Goal: Check status: Check status

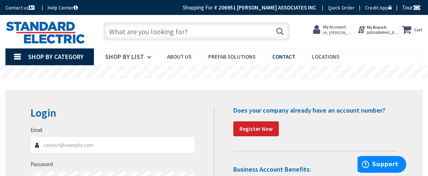
type input "[GEOGRAPHIC_DATA][PERSON_NAME], [GEOGRAPHIC_DATA]"
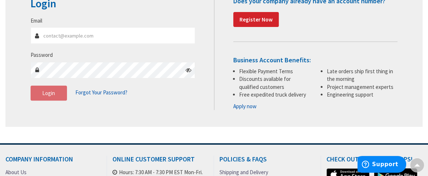
scroll to position [73, 0]
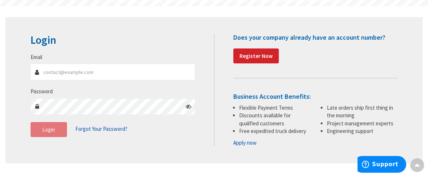
type input "GREGS@STEPHENSMARQUIS.COM"
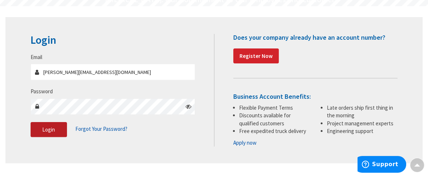
click at [63, 125] on button "Login" at bounding box center [49, 129] width 36 height 15
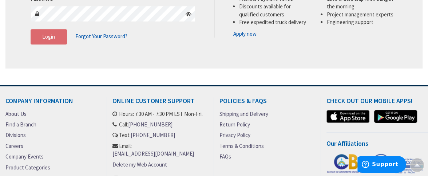
scroll to position [219, 0]
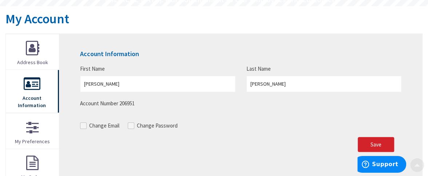
scroll to position [109, 0]
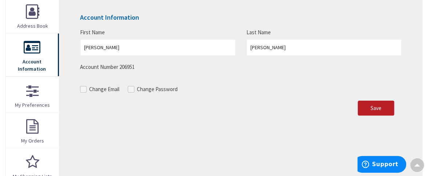
click at [370, 106] on button "Save" at bounding box center [376, 108] width 36 height 15
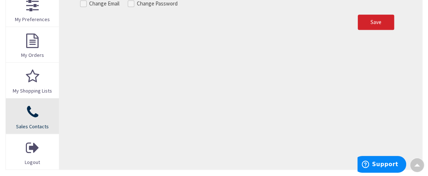
scroll to position [182, 0]
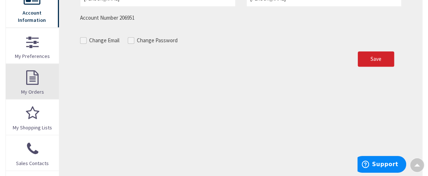
click at [31, 78] on link "My Orders" at bounding box center [32, 81] width 53 height 35
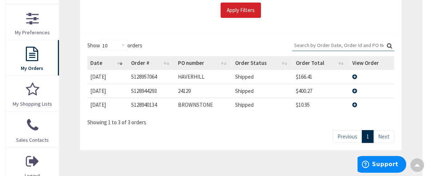
scroll to position [219, 0]
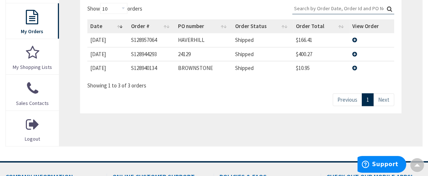
click at [355, 40] on td "View Details" at bounding box center [372, 39] width 45 height 13
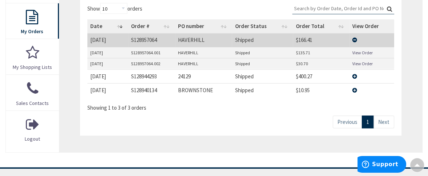
click at [286, 42] on td "Shipped" at bounding box center [262, 39] width 61 height 13
click at [111, 40] on td "10/9/2025" at bounding box center [107, 39] width 41 height 13
click at [365, 25] on th "View Order" at bounding box center [372, 26] width 45 height 14
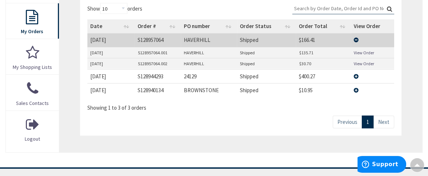
click at [364, 25] on th "View Order" at bounding box center [372, 26] width 43 height 14
click at [369, 35] on td "View Details" at bounding box center [372, 39] width 43 height 13
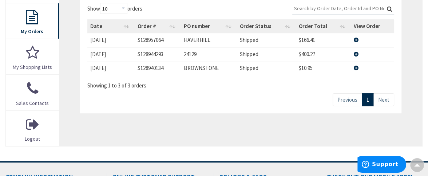
click at [357, 38] on td "View Details" at bounding box center [372, 39] width 43 height 13
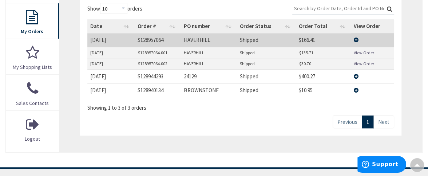
click at [357, 38] on td "View Details" at bounding box center [372, 39] width 43 height 13
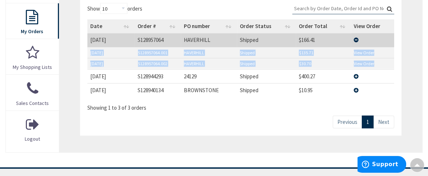
click at [357, 38] on td "View Details" at bounding box center [372, 39] width 43 height 13
click at [362, 52] on link "View Order" at bounding box center [364, 53] width 20 height 6
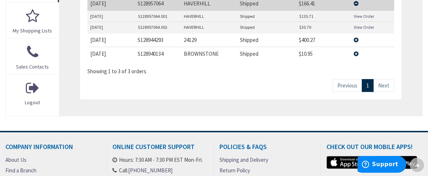
click at [357, 37] on td "View Details" at bounding box center [372, 40] width 43 height 14
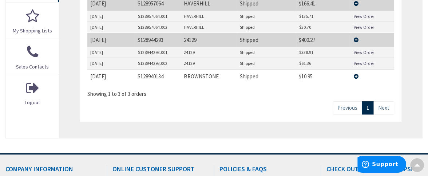
click at [356, 40] on td "View Details" at bounding box center [372, 40] width 43 height 14
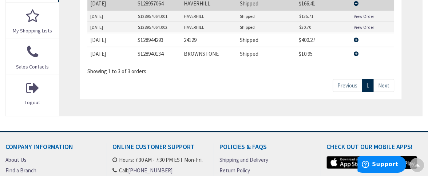
click at [176, 42] on td "S128944293" at bounding box center [158, 40] width 46 height 14
click at [310, 38] on td "$400.27" at bounding box center [323, 40] width 55 height 14
click at [310, 37] on td "$400.27" at bounding box center [323, 40] width 55 height 14
click at [357, 36] on td "View Details" at bounding box center [372, 40] width 43 height 14
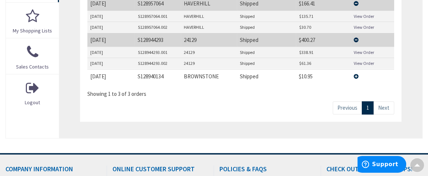
click at [368, 51] on link "View Order" at bounding box center [364, 52] width 20 height 6
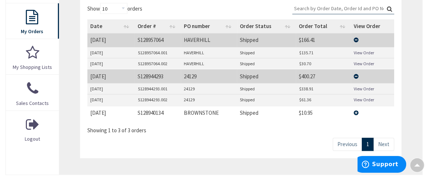
scroll to position [182, 0]
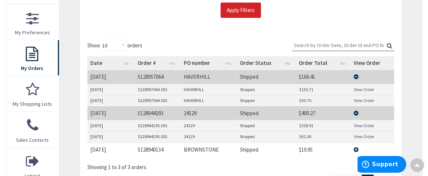
click at [356, 111] on td "View Details" at bounding box center [372, 113] width 43 height 14
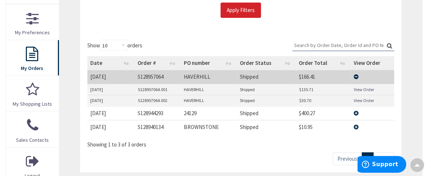
click at [362, 90] on link "View Order" at bounding box center [364, 89] width 20 height 6
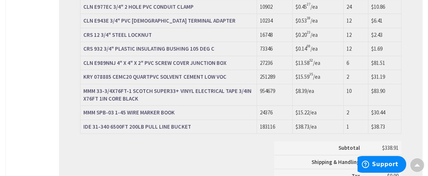
scroll to position [328, 0]
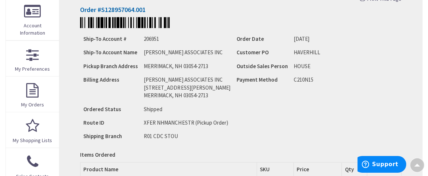
scroll to position [109, 0]
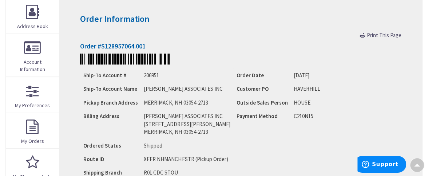
click at [383, 110] on div "Ship-To Account # 206951 Ship-To Account Name [PERSON_NAME] ASSOCIATES INC Pick…" at bounding box center [240, 124] width 321 height 112
